Goal: Transaction & Acquisition: Download file/media

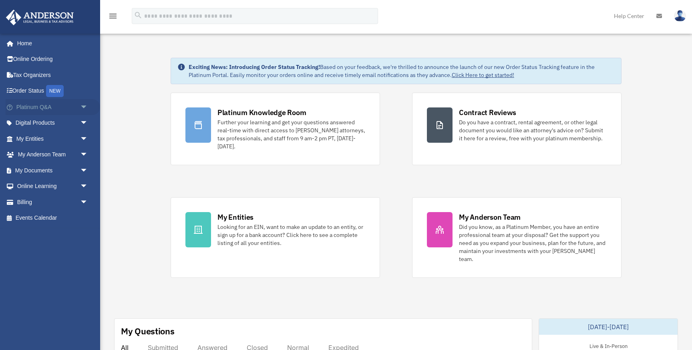
click at [85, 106] on span "arrow_drop_down" at bounding box center [88, 107] width 16 height 16
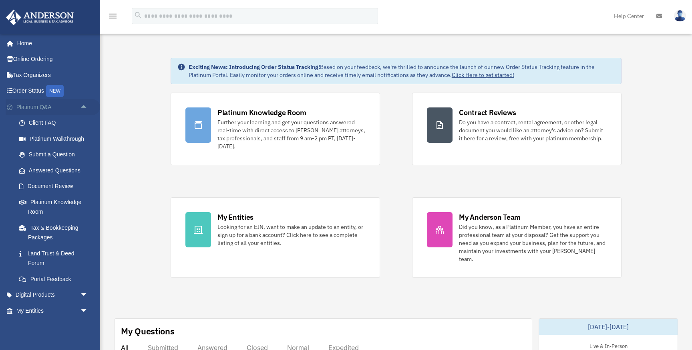
click at [85, 106] on span "arrow_drop_up" at bounding box center [88, 107] width 16 height 16
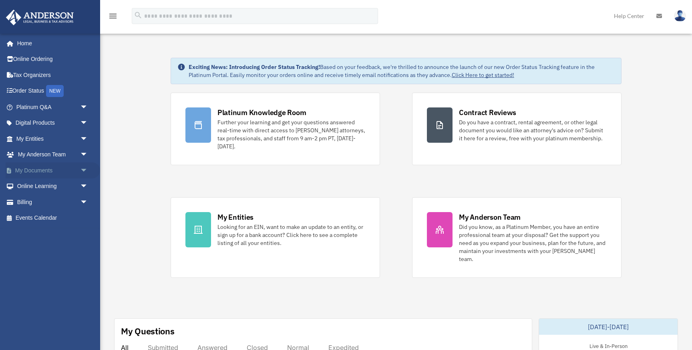
click at [83, 168] on span "arrow_drop_down" at bounding box center [88, 170] width 16 height 16
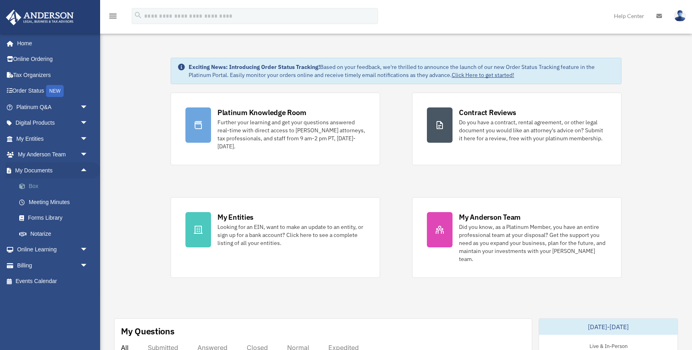
click at [39, 184] on link "Box" at bounding box center [55, 186] width 89 height 16
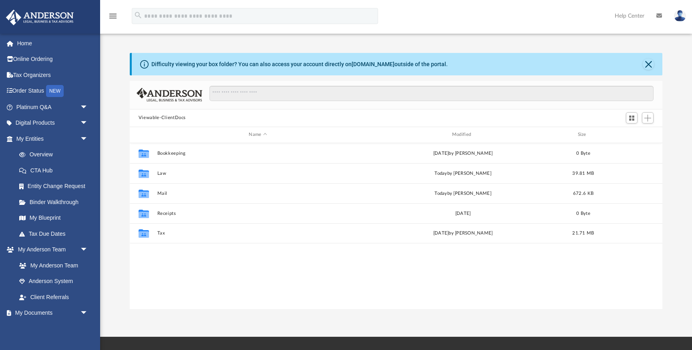
scroll to position [182, 533]
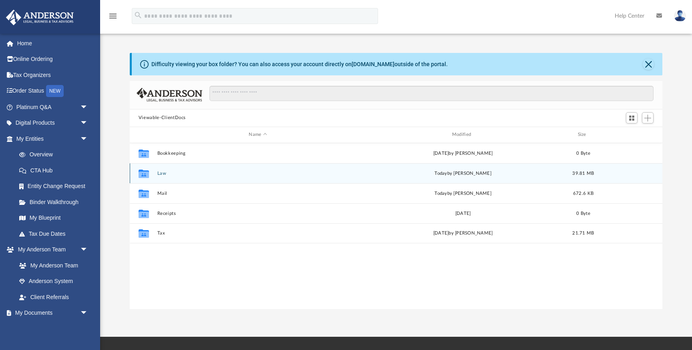
click at [159, 174] on button "Law" at bounding box center [258, 173] width 202 height 5
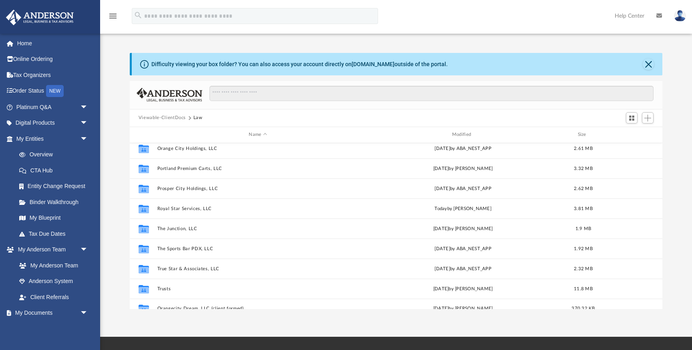
scroll to position [114, 0]
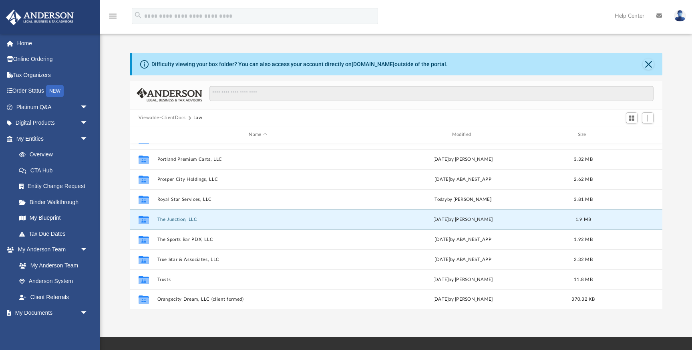
click at [179, 218] on button "The Junction, LLC" at bounding box center [258, 219] width 202 height 5
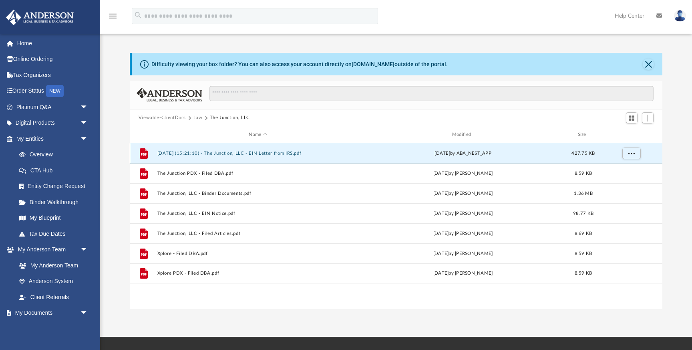
click at [261, 153] on button "2025.09.11 (15:21:10) - The Junction, LLC - EIN Letter from IRS.pdf" at bounding box center [258, 153] width 202 height 5
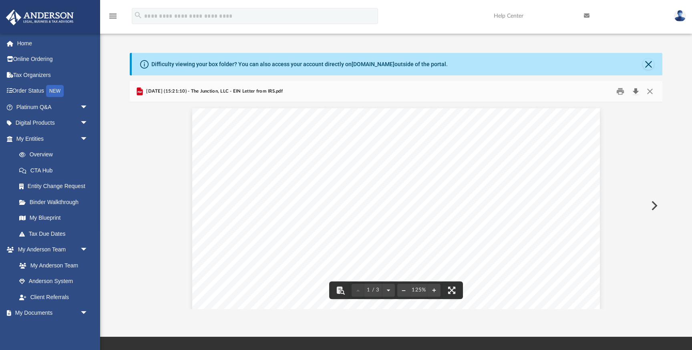
click at [636, 93] on button "Download" at bounding box center [636, 91] width 14 height 12
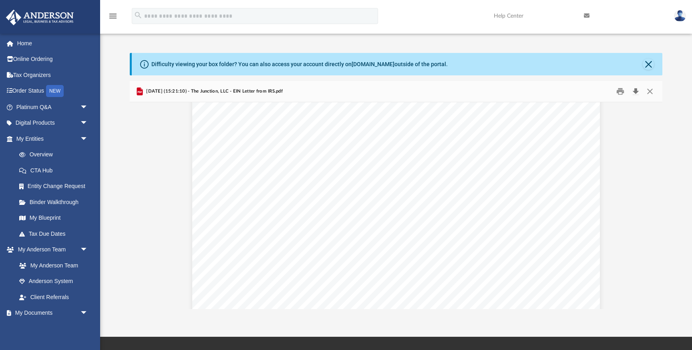
scroll to position [105, 0]
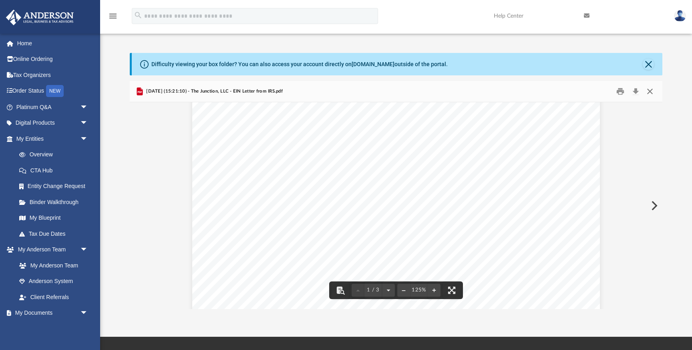
click at [649, 91] on button "Close" at bounding box center [650, 91] width 14 height 12
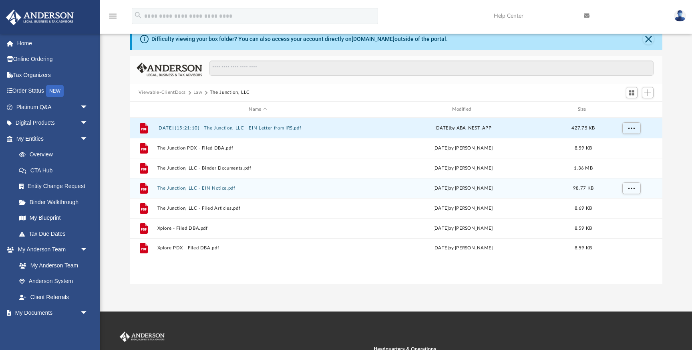
scroll to position [28, 0]
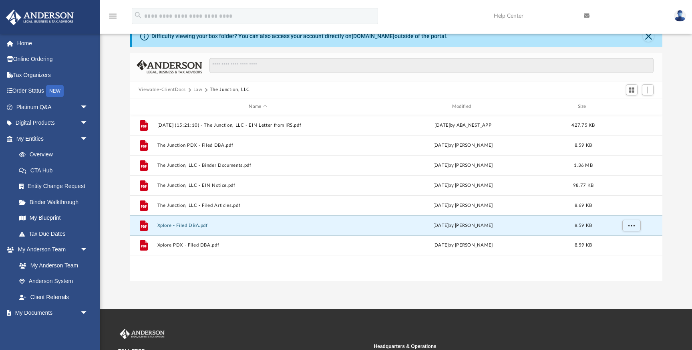
click at [183, 224] on button "Xplore - Filed DBA.pdf" at bounding box center [258, 225] width 202 height 5
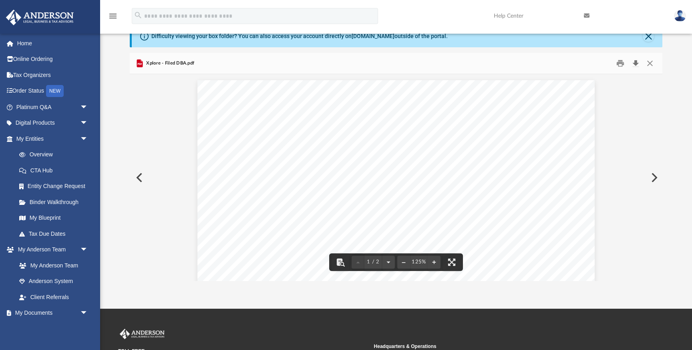
click at [640, 65] on button "Download" at bounding box center [636, 63] width 14 height 12
